Goal: Information Seeking & Learning: Check status

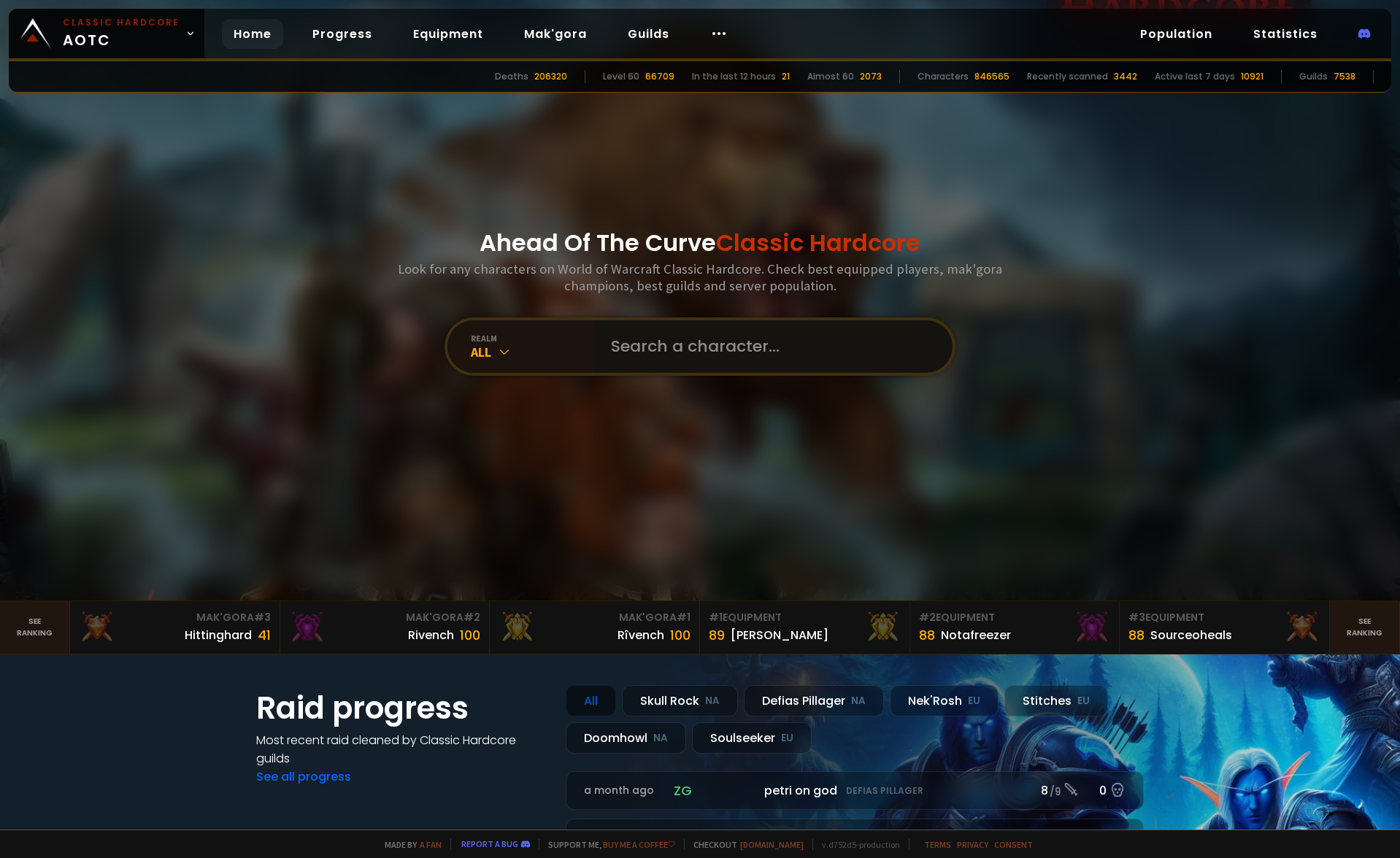
click at [675, 350] on input "text" at bounding box center [768, 346] width 333 height 52
type input "tatwoo"
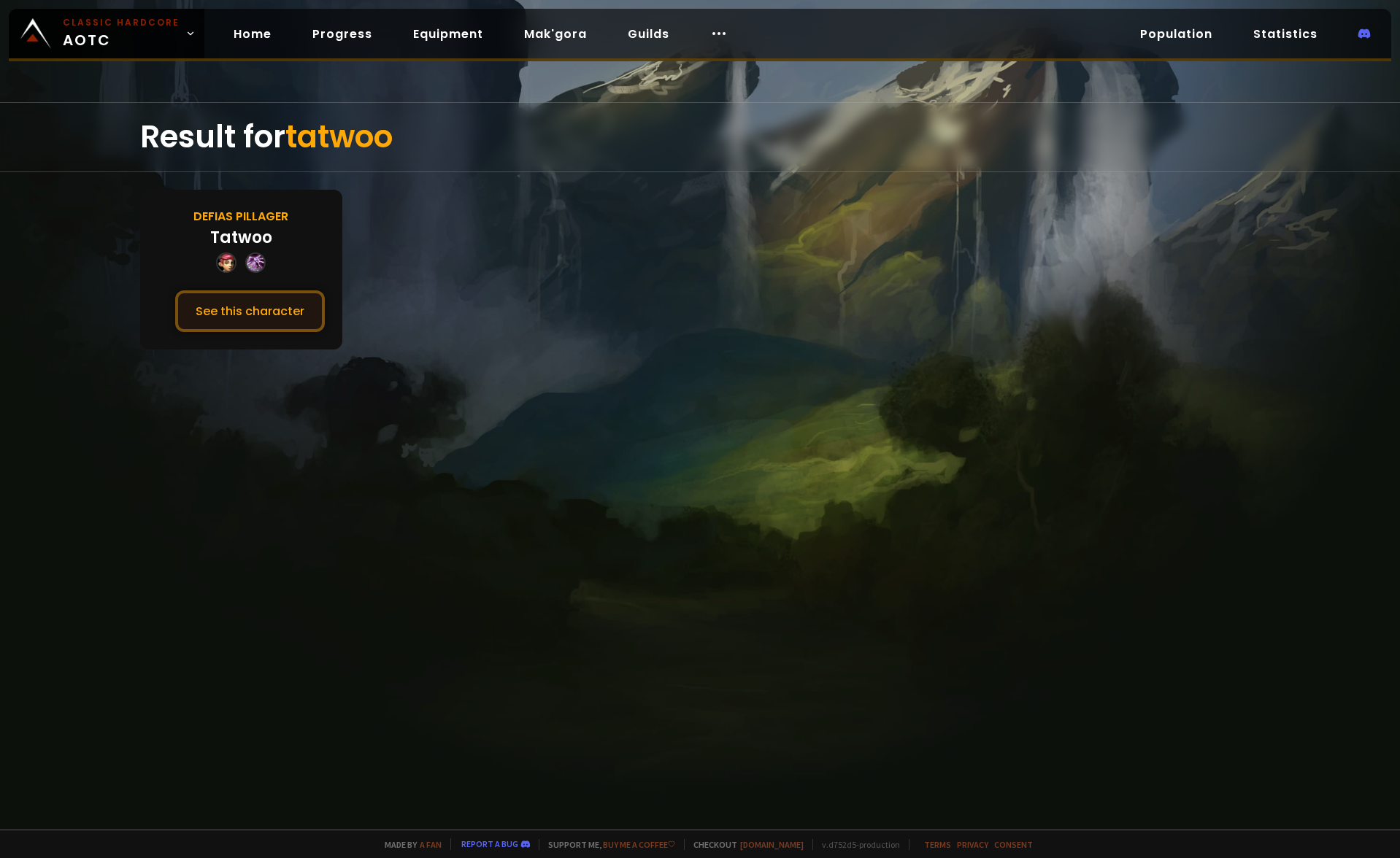
click at [277, 312] on button "See this character" at bounding box center [249, 311] width 150 height 42
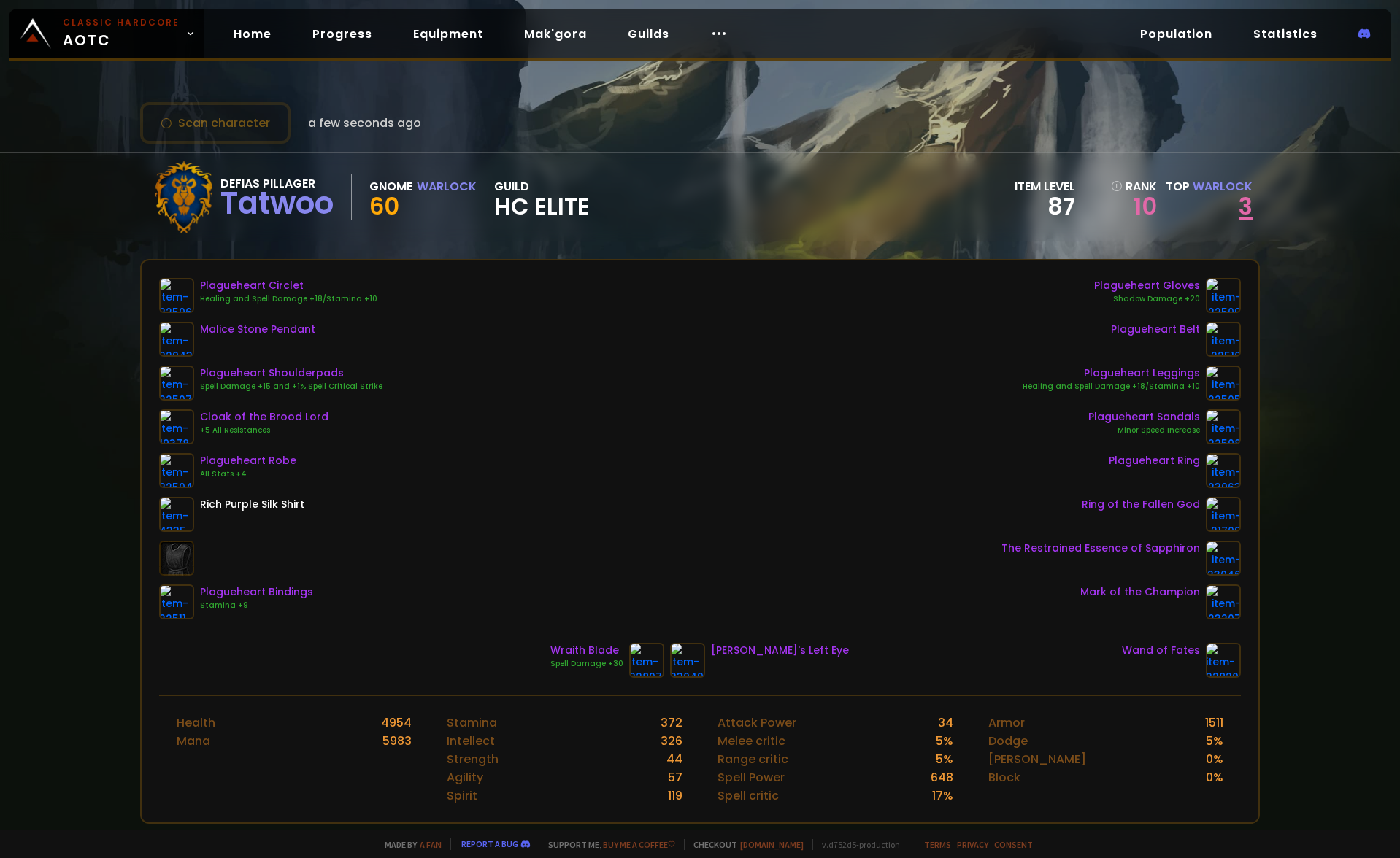
click at [1239, 213] on link "3" at bounding box center [1246, 206] width 14 height 33
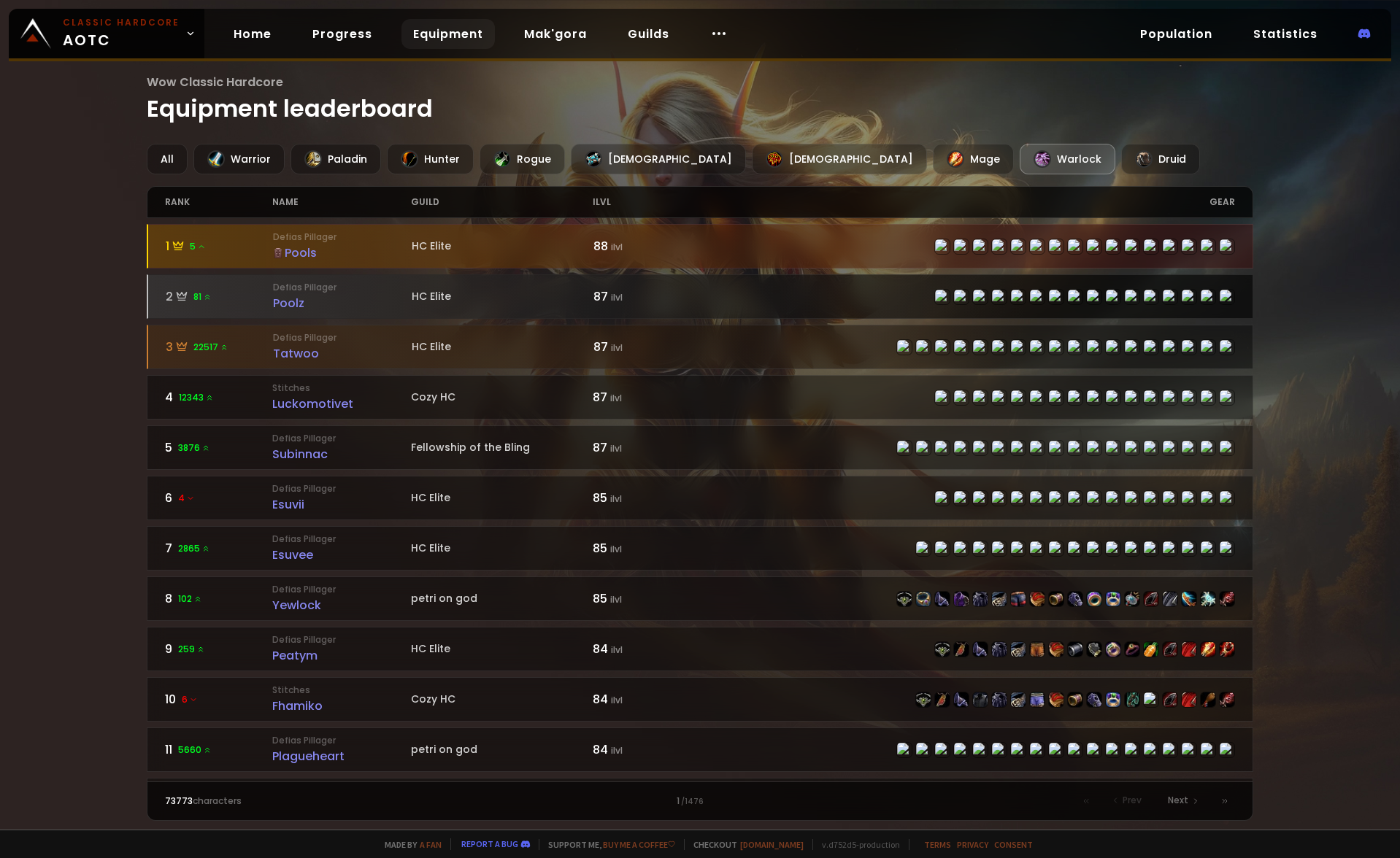
click at [667, 298] on div "87 ilvl" at bounding box center [646, 297] width 106 height 18
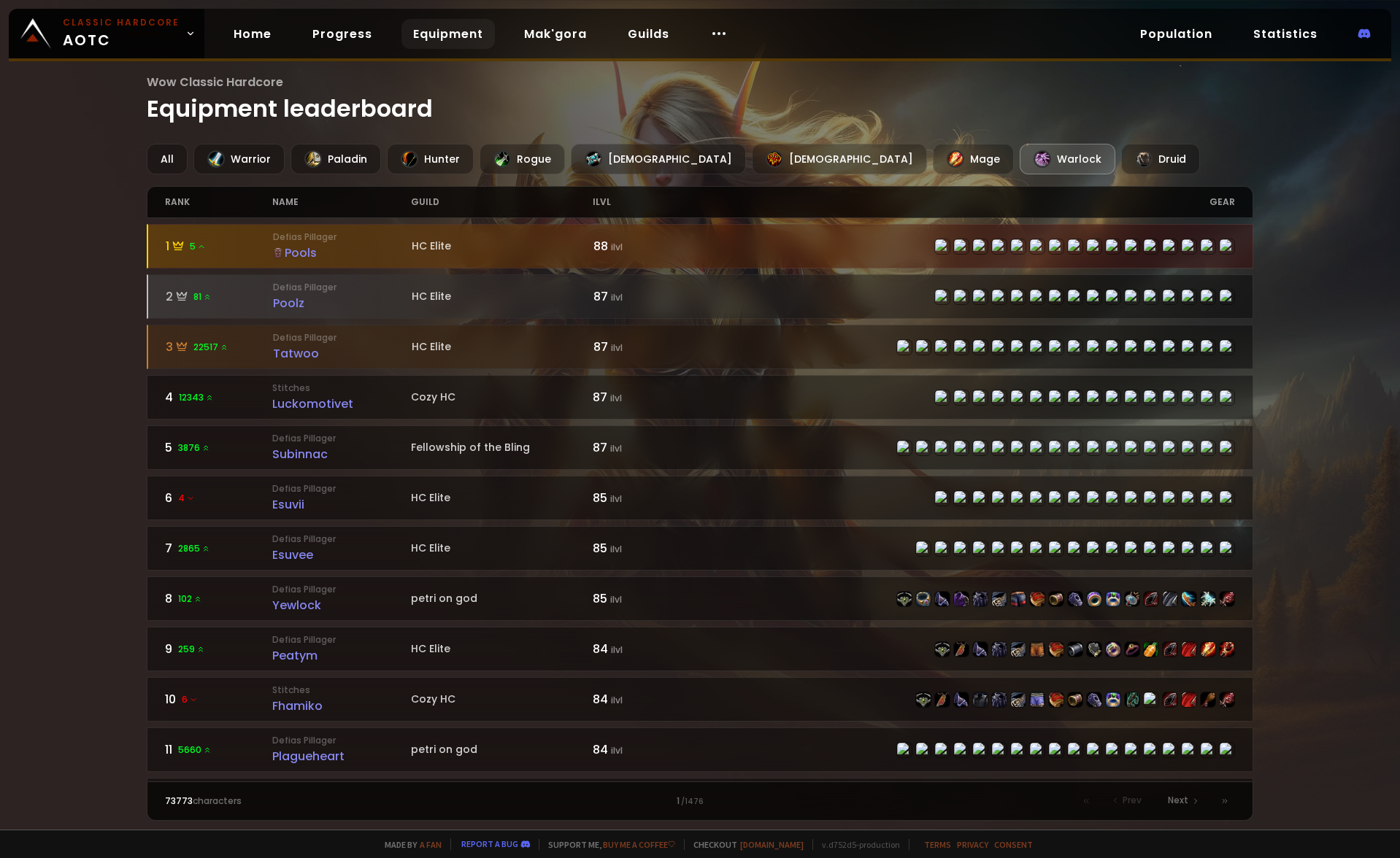
click at [127, 150] on div "Wow Classic Hardcore Equipment leaderboard All Warrior Paladin Hunter Rogue Pri…" at bounding box center [700, 415] width 1400 height 830
click at [163, 151] on div "All" at bounding box center [168, 159] width 41 height 31
